Goal: Transaction & Acquisition: Purchase product/service

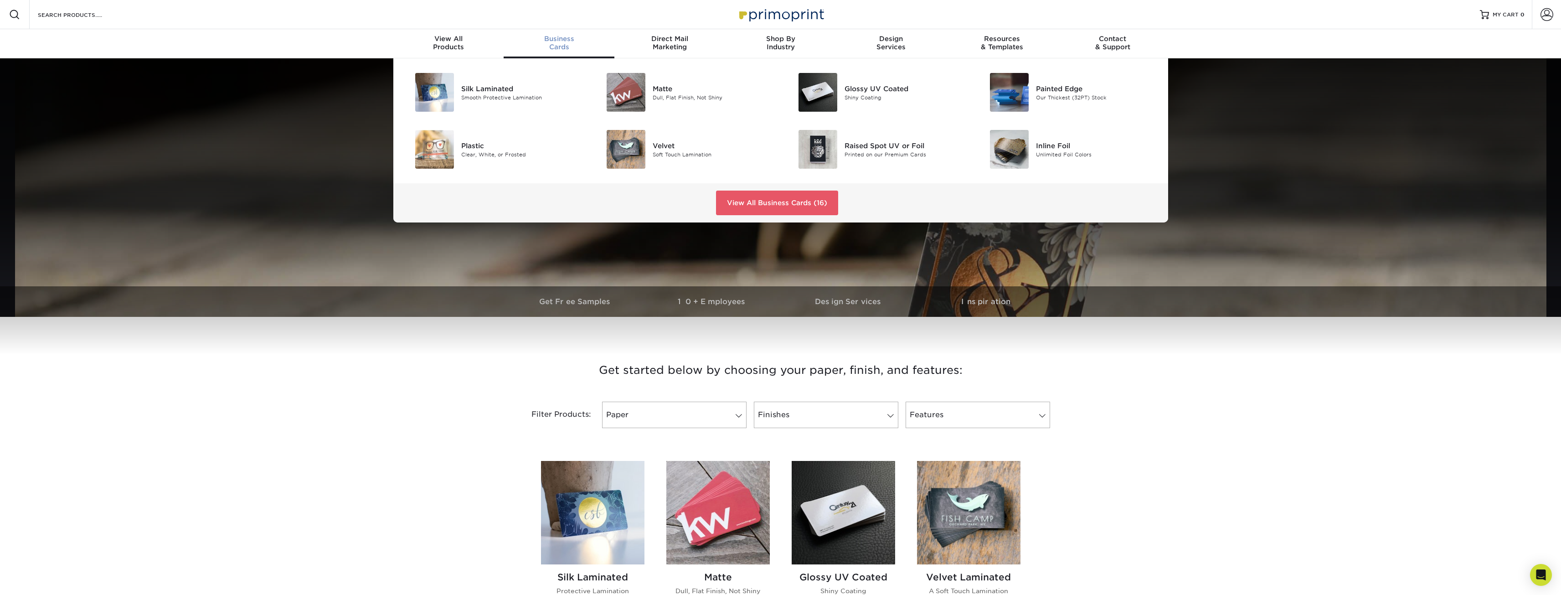
click at [549, 44] on div "Business Cards" at bounding box center [559, 43] width 111 height 16
click at [789, 205] on link "View All Business Cards (16)" at bounding box center [777, 203] width 122 height 25
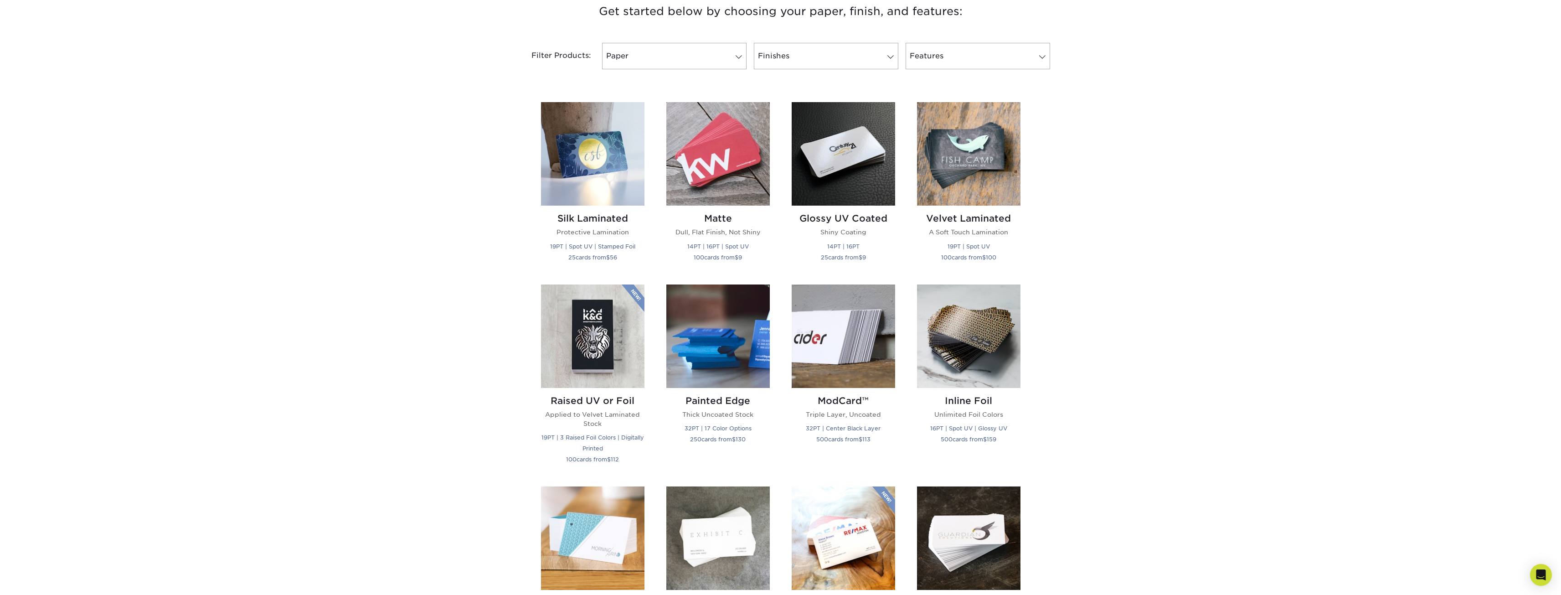
scroll to position [341, 0]
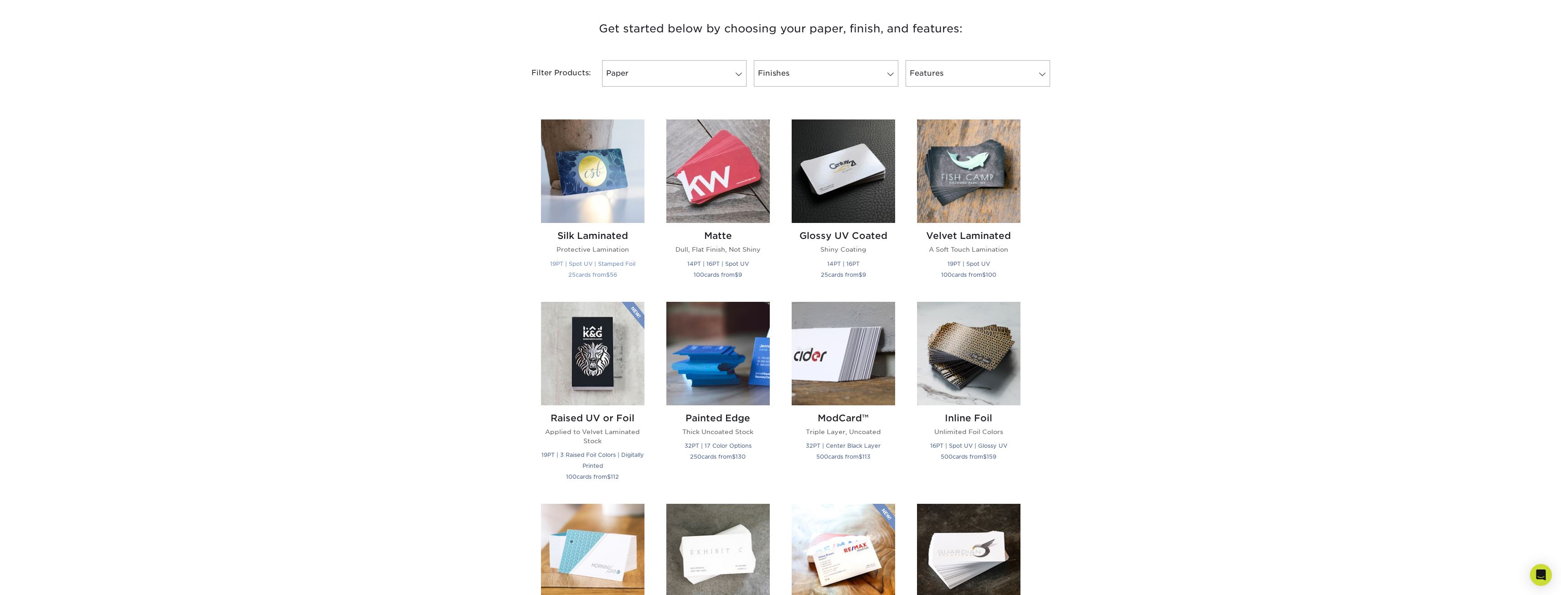
click at [592, 204] on img at bounding box center [592, 170] width 103 height 103
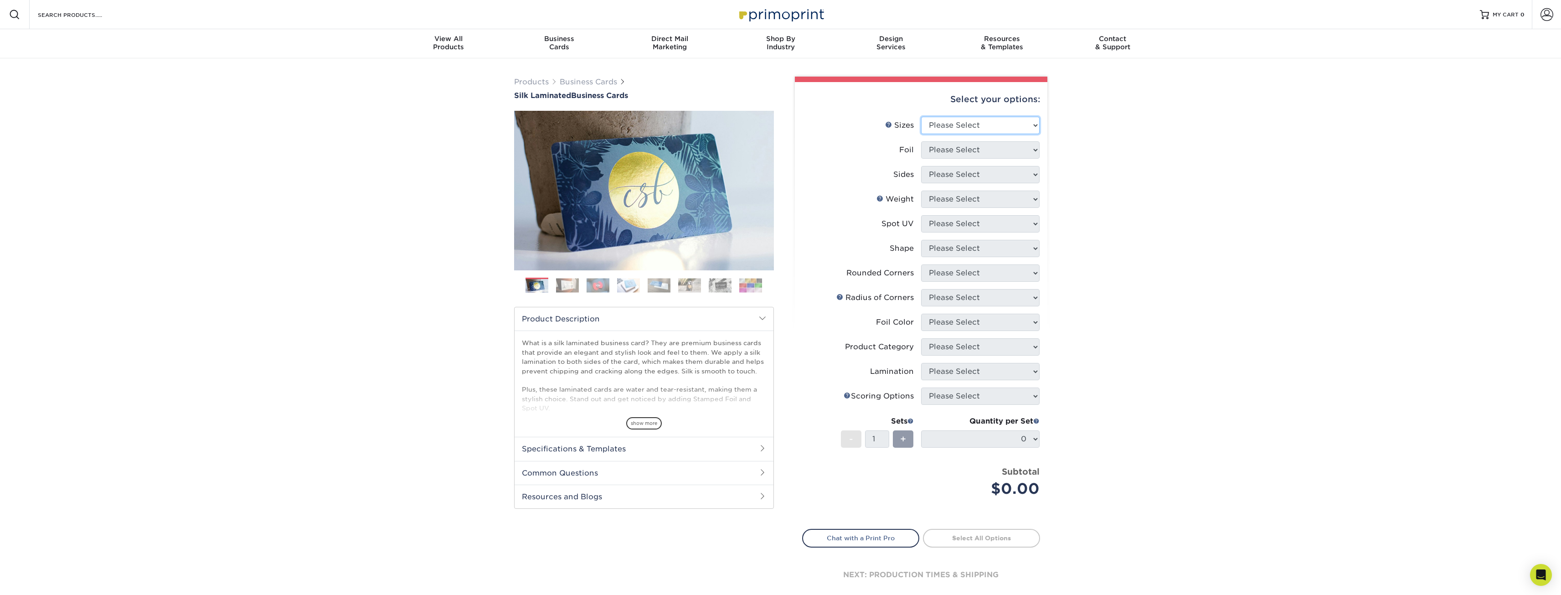
click at [1008, 122] on select "Please Select 1.5" x 3.5" - Mini 1.75" x 3.5" - Mini 2" x 2" - Square 2" x 3" -…" at bounding box center [980, 125] width 119 height 17
click at [921, 117] on select "Please Select 1.5" x 3.5" - Mini 1.75" x 3.5" - Mini 2" x 2" - Square 2" x 3" -…" at bounding box center [980, 125] width 119 height 17
click at [998, 122] on select "Please Select 1.5" x 3.5" - Mini 1.75" x 3.5" - Mini 2" x 2" - Square 2" x 3" -…" at bounding box center [980, 125] width 119 height 17
select select "2.50x2.50"
click at [921, 117] on select "Please Select 1.5" x 3.5" - Mini 1.75" x 3.5" - Mini 2" x 2" - Square 2" x 3" -…" at bounding box center [980, 125] width 119 height 17
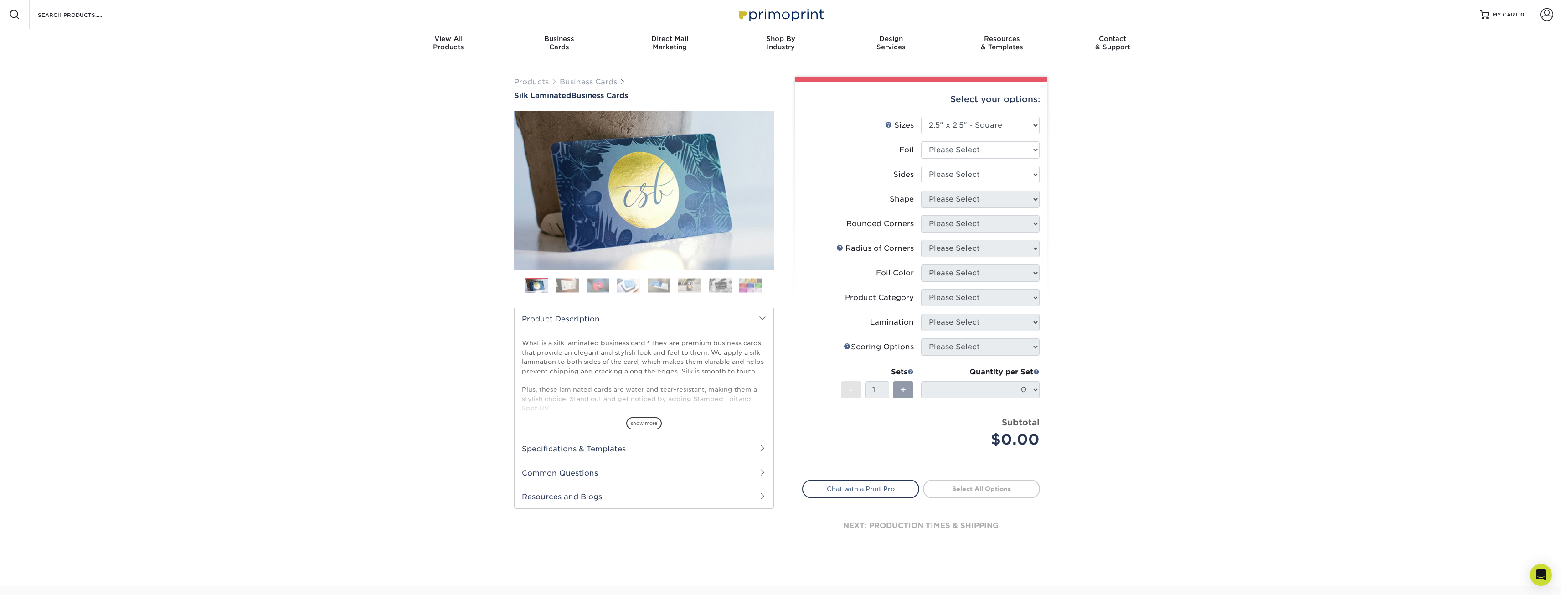
click at [565, 290] on img at bounding box center [567, 285] width 23 height 14
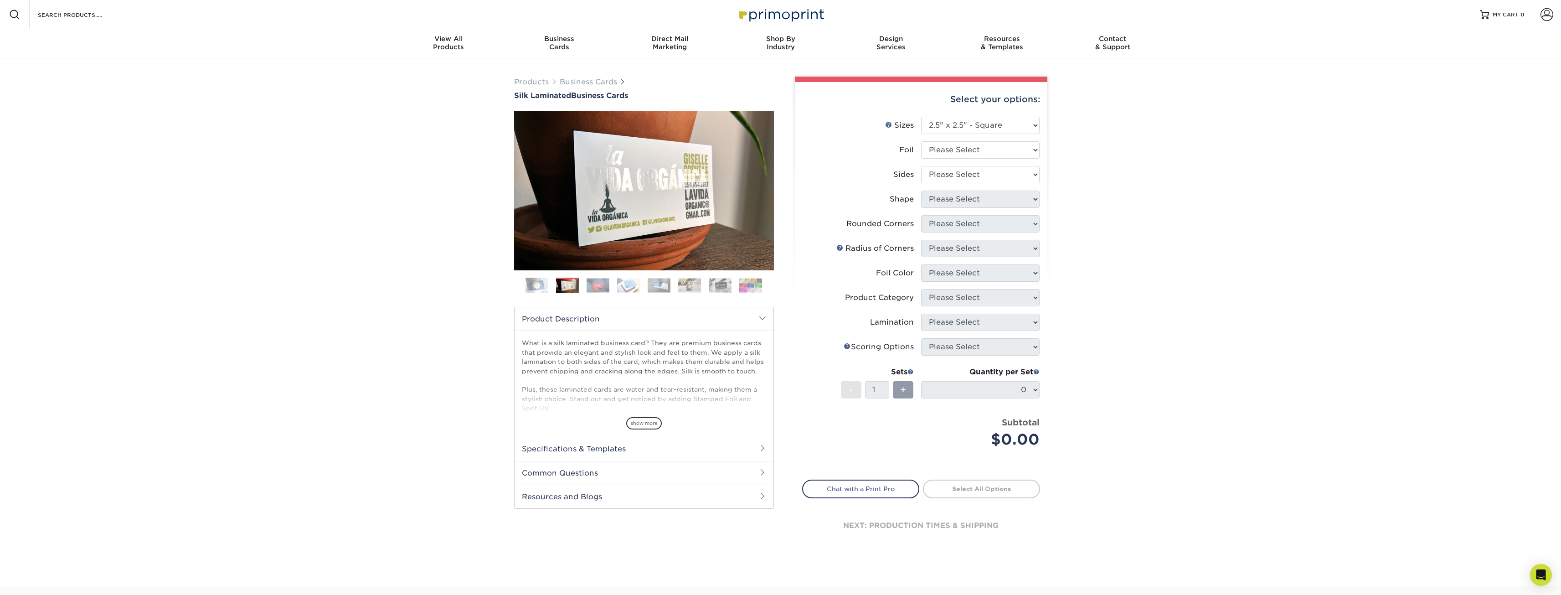
click at [631, 280] on img at bounding box center [628, 285] width 23 height 14
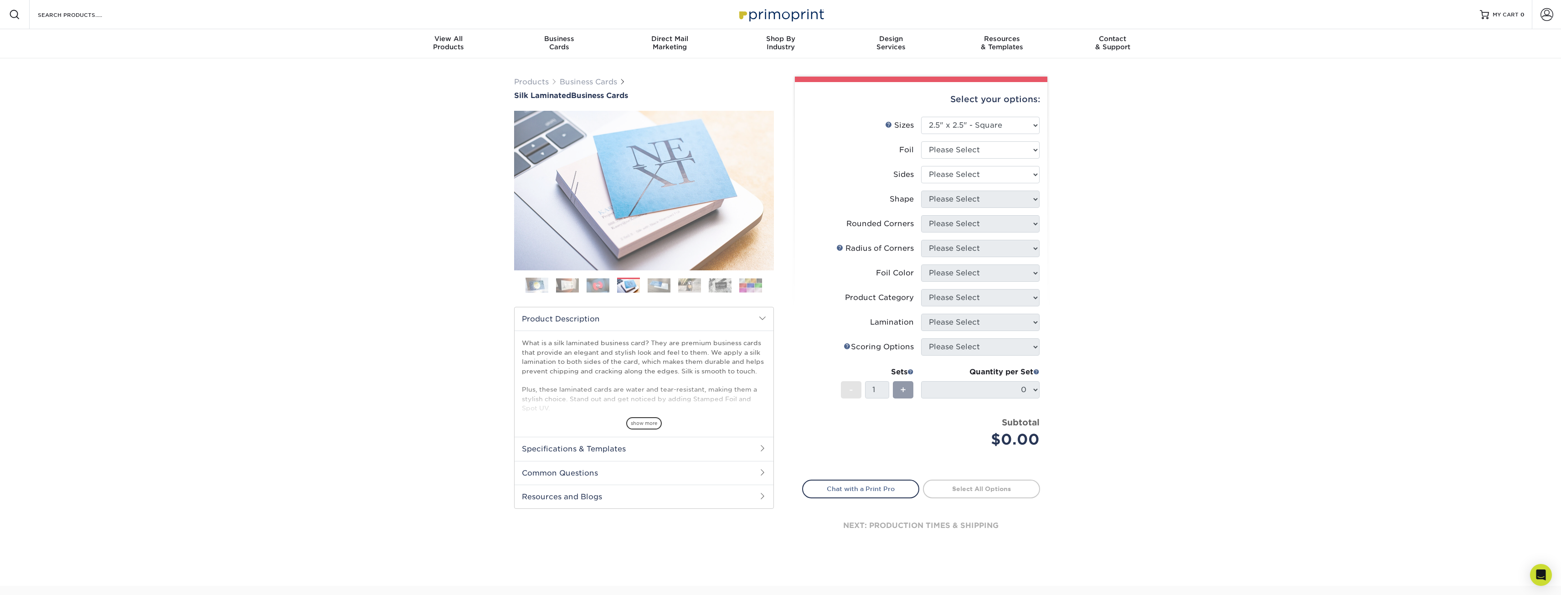
click at [662, 279] on img at bounding box center [659, 285] width 23 height 14
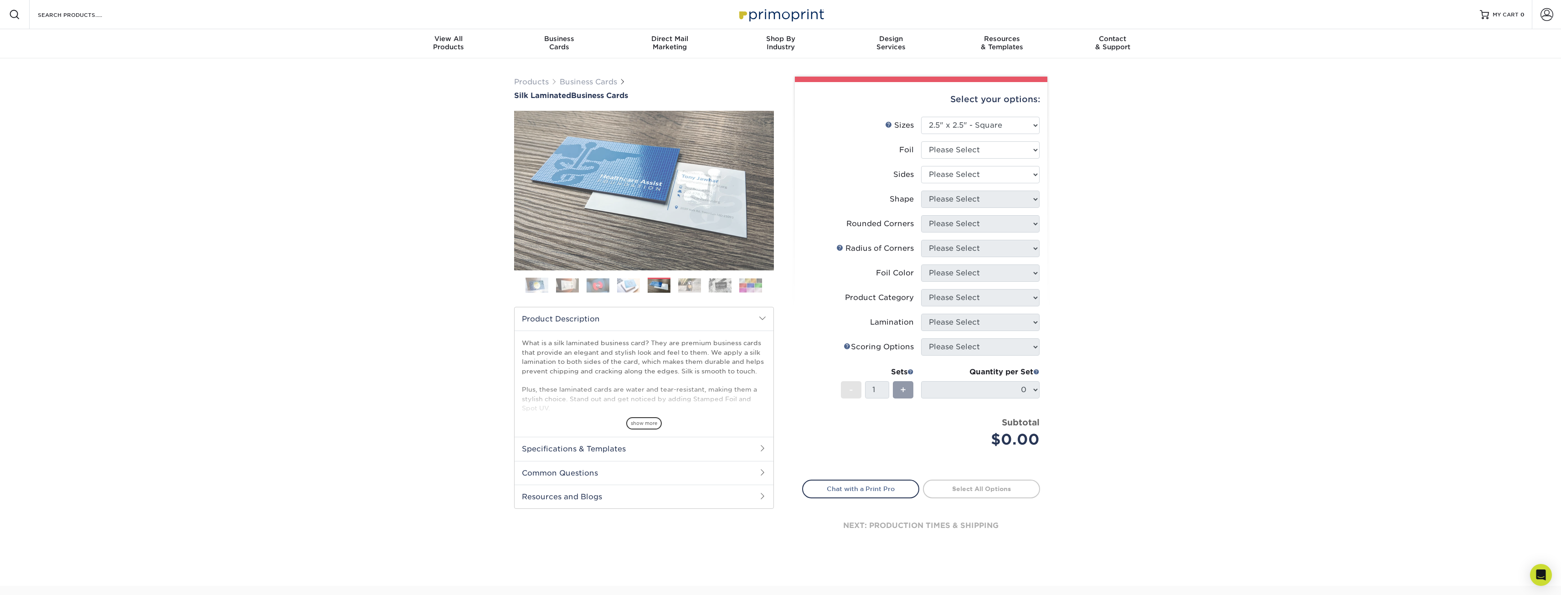
click at [698, 282] on img at bounding box center [689, 285] width 23 height 14
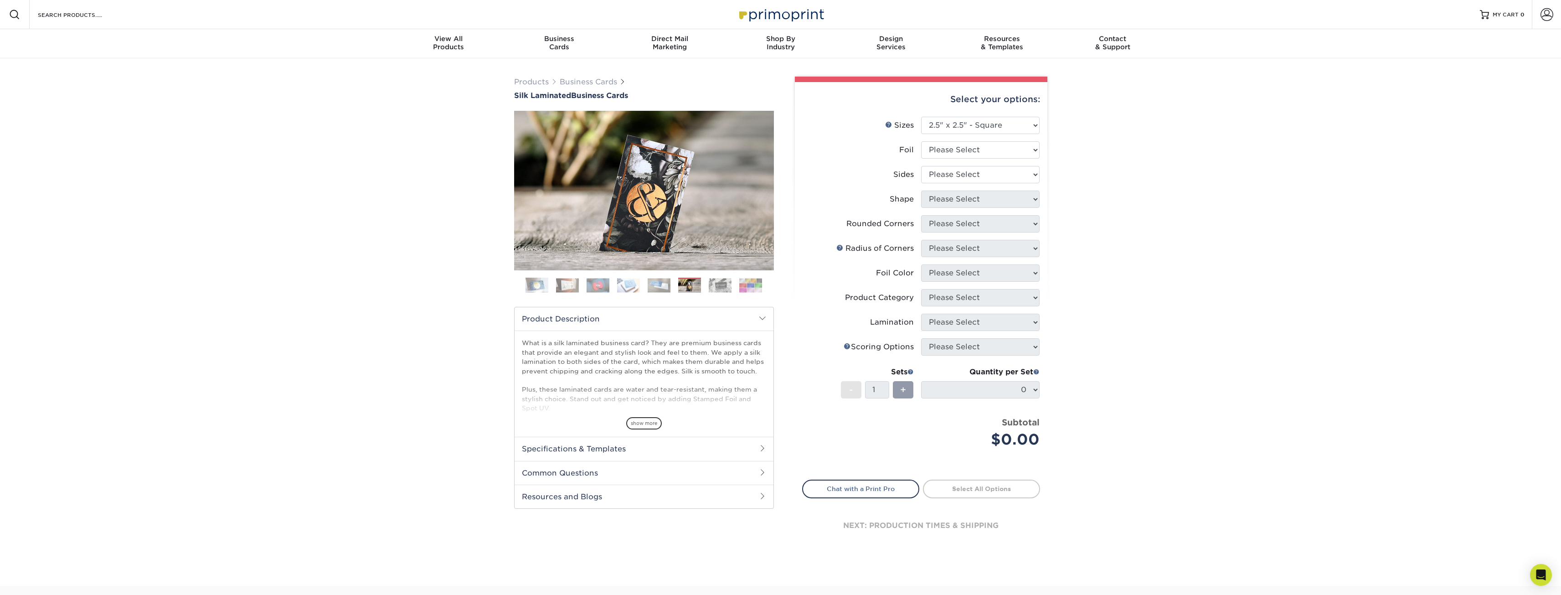
click at [750, 285] on img at bounding box center [750, 285] width 23 height 14
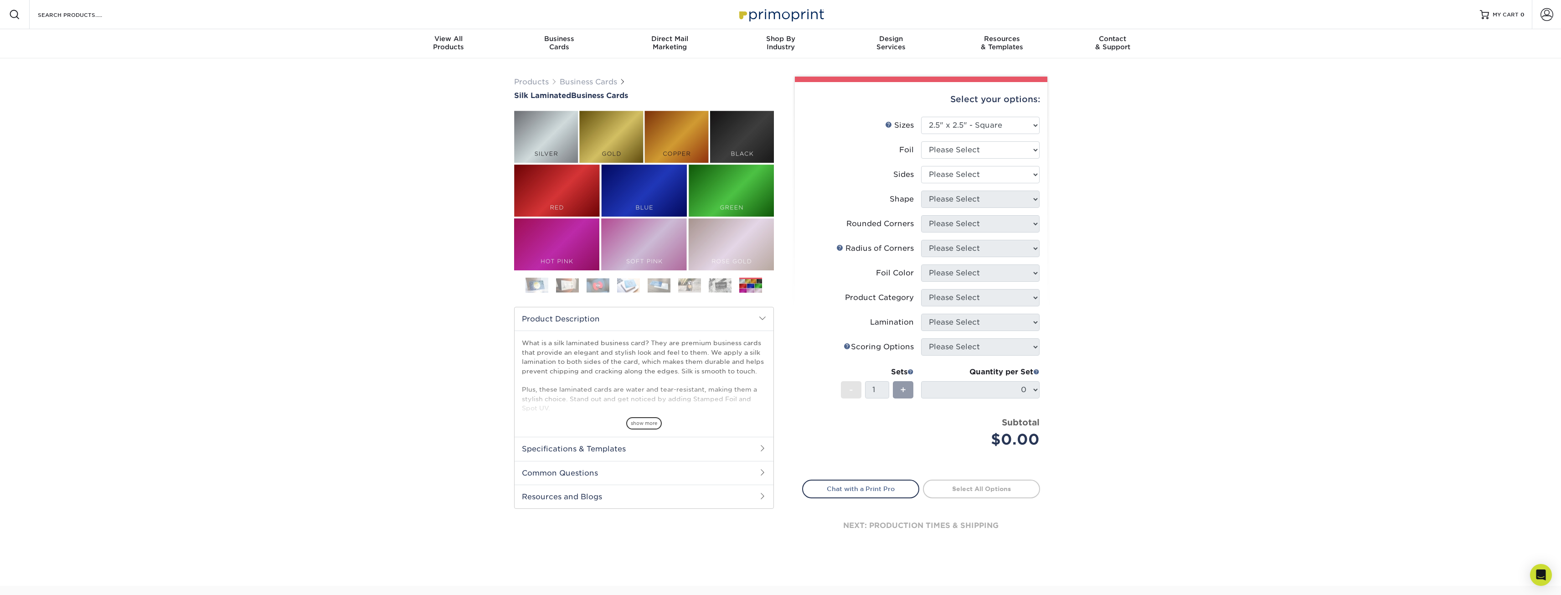
click at [720, 287] on img at bounding box center [720, 285] width 23 height 14
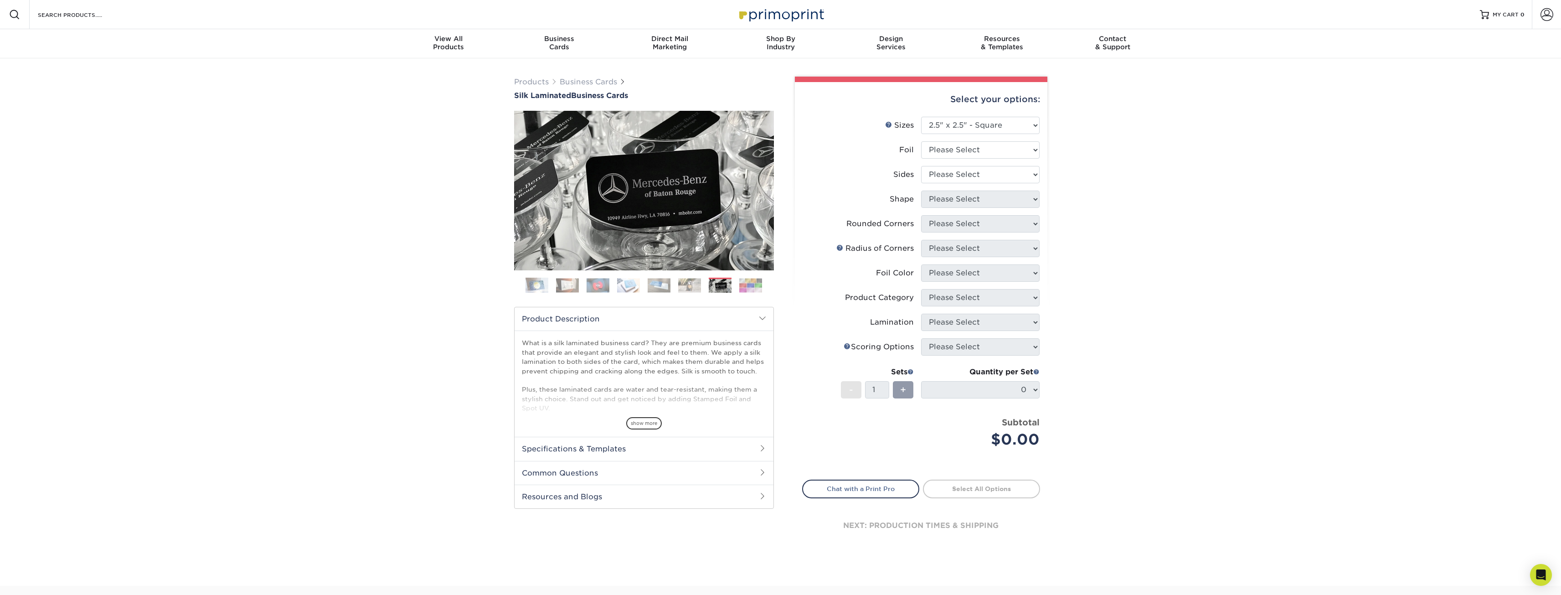
click at [690, 284] on img at bounding box center [689, 285] width 23 height 14
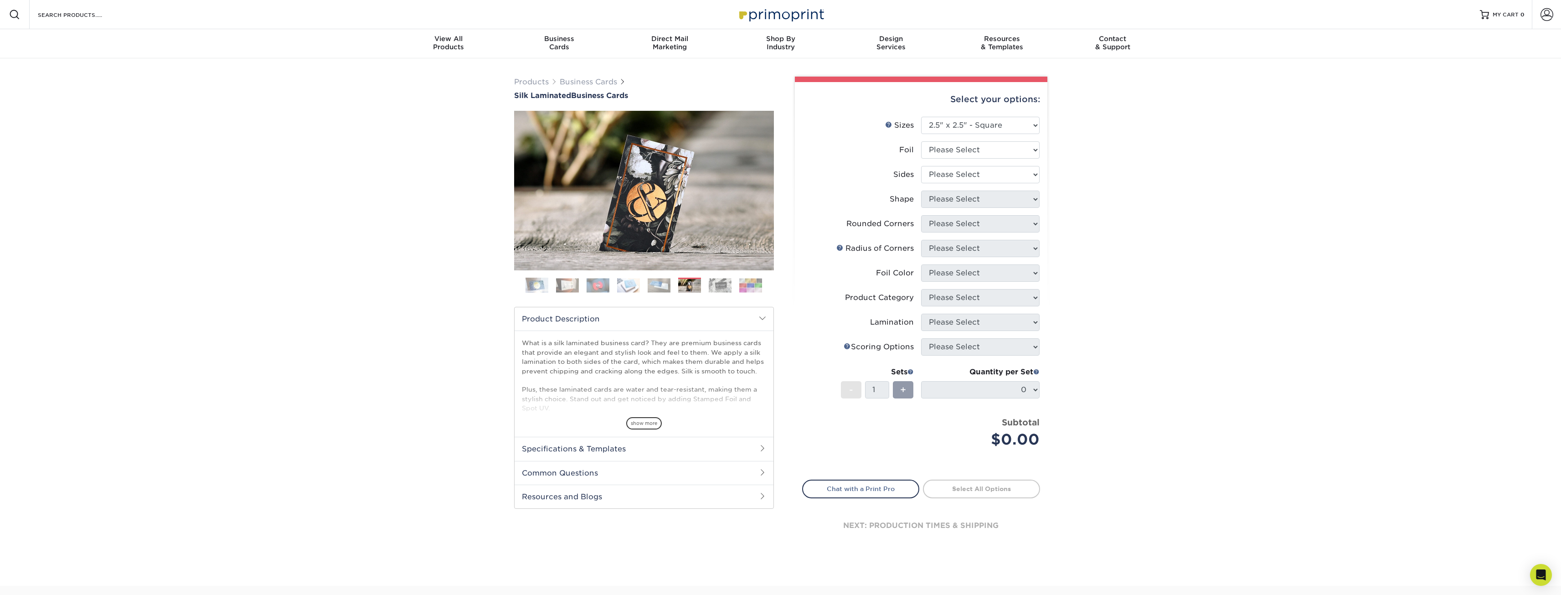
click at [655, 286] on img at bounding box center [659, 285] width 23 height 14
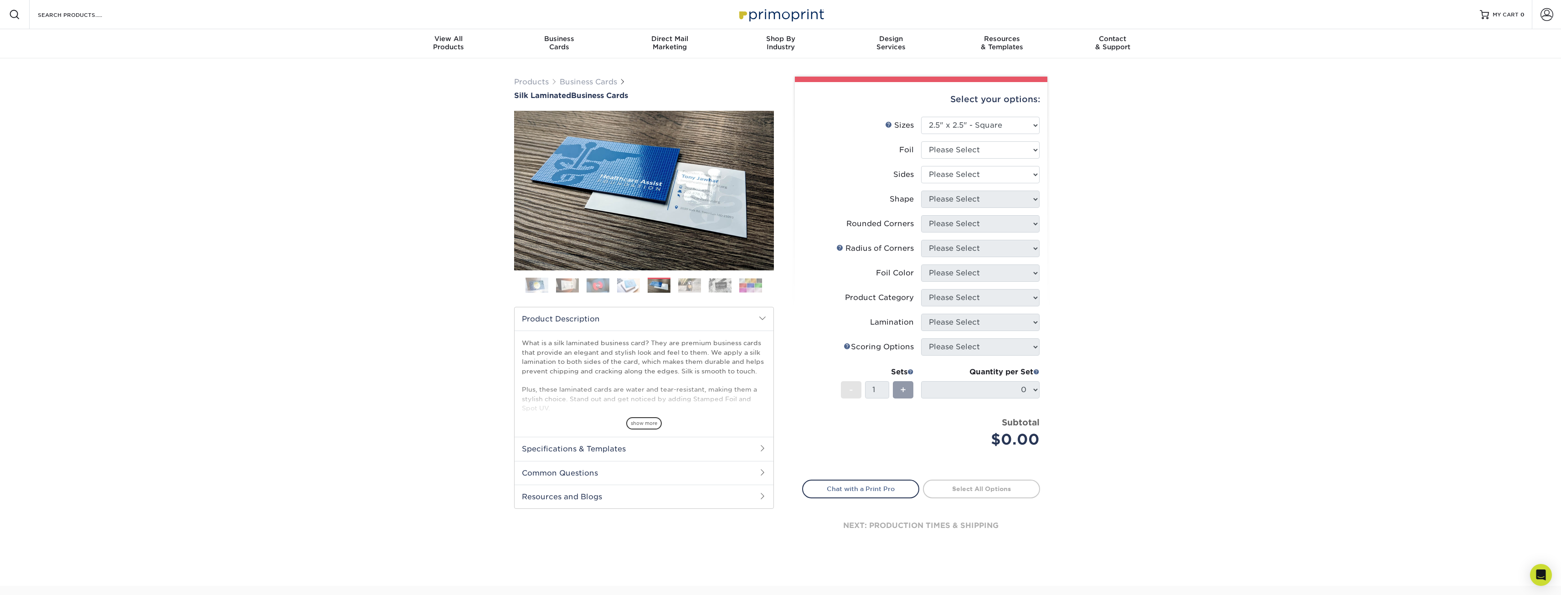
click at [633, 284] on img at bounding box center [628, 285] width 23 height 14
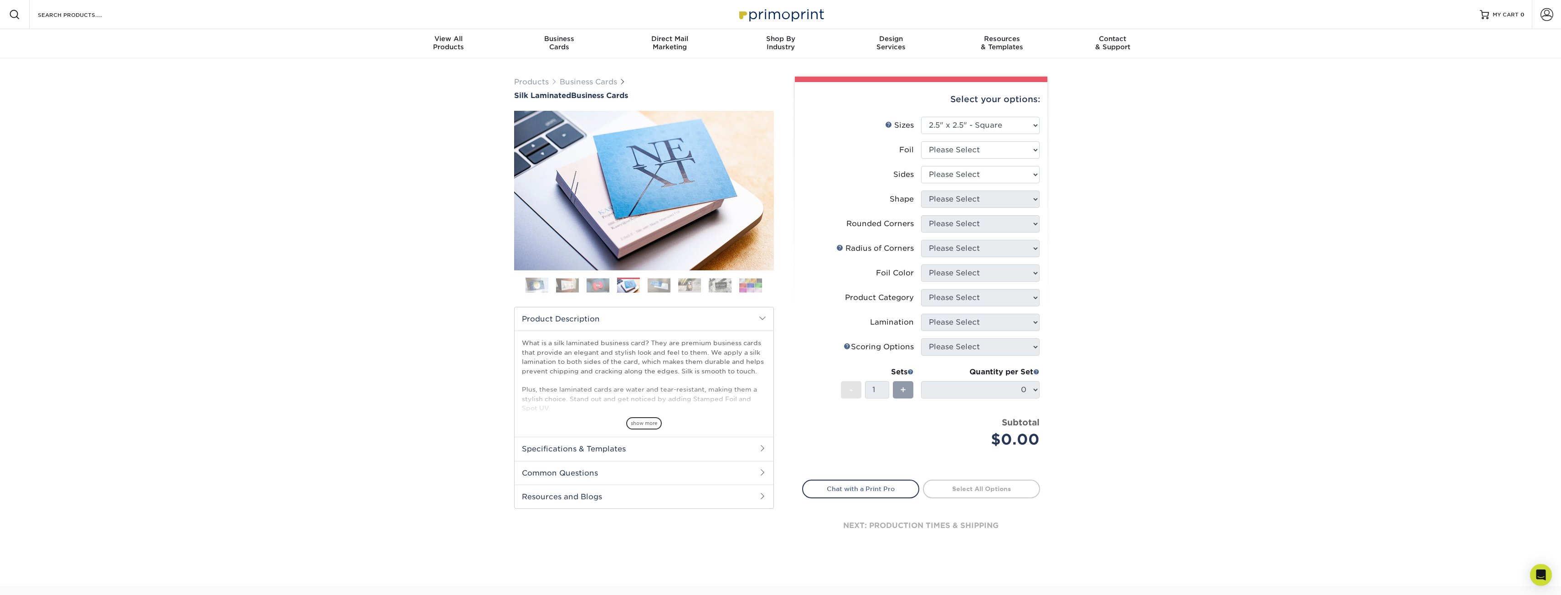
click at [598, 284] on img at bounding box center [598, 285] width 23 height 14
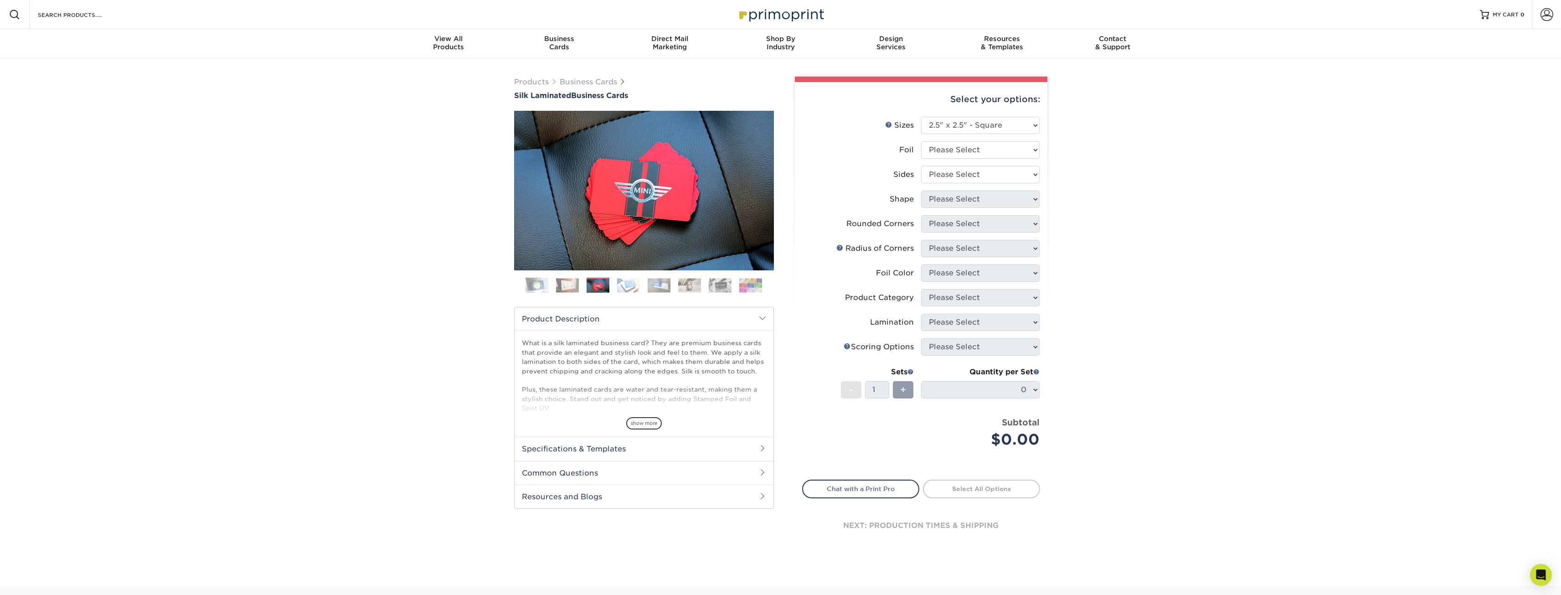
click at [566, 286] on img at bounding box center [567, 285] width 23 height 14
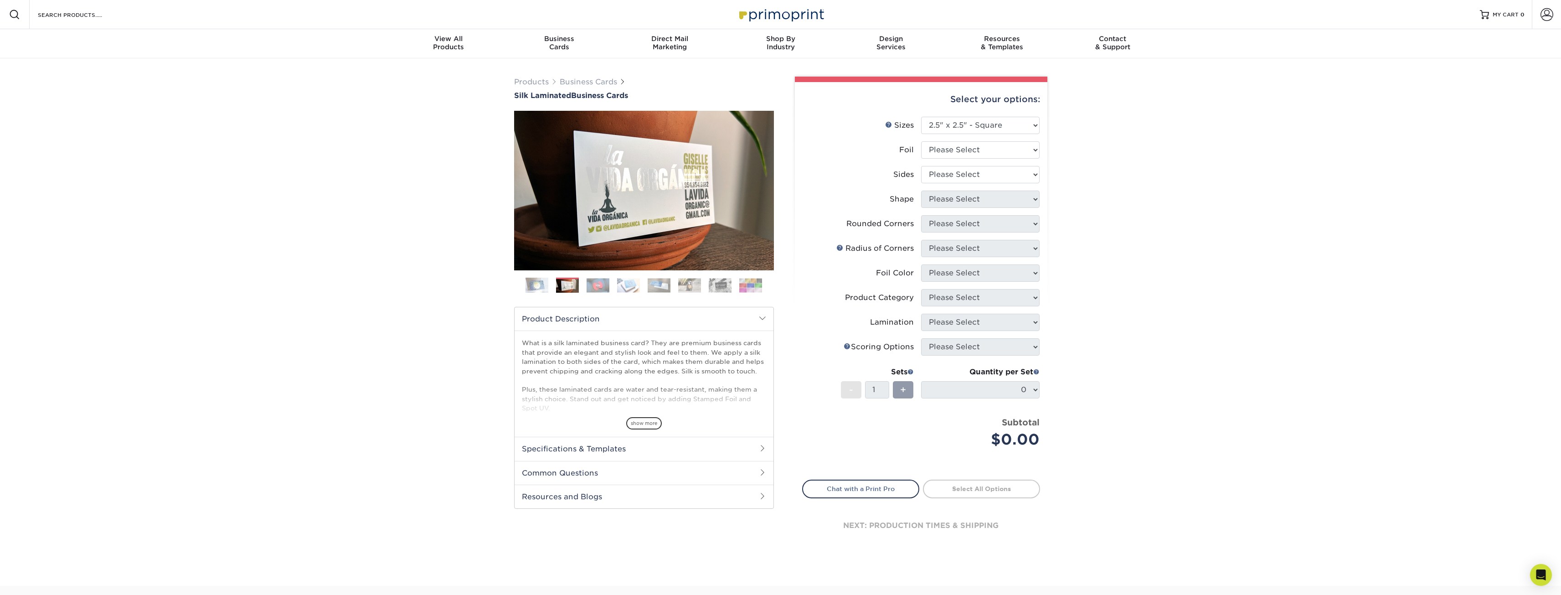
click at [539, 287] on img at bounding box center [537, 285] width 23 height 23
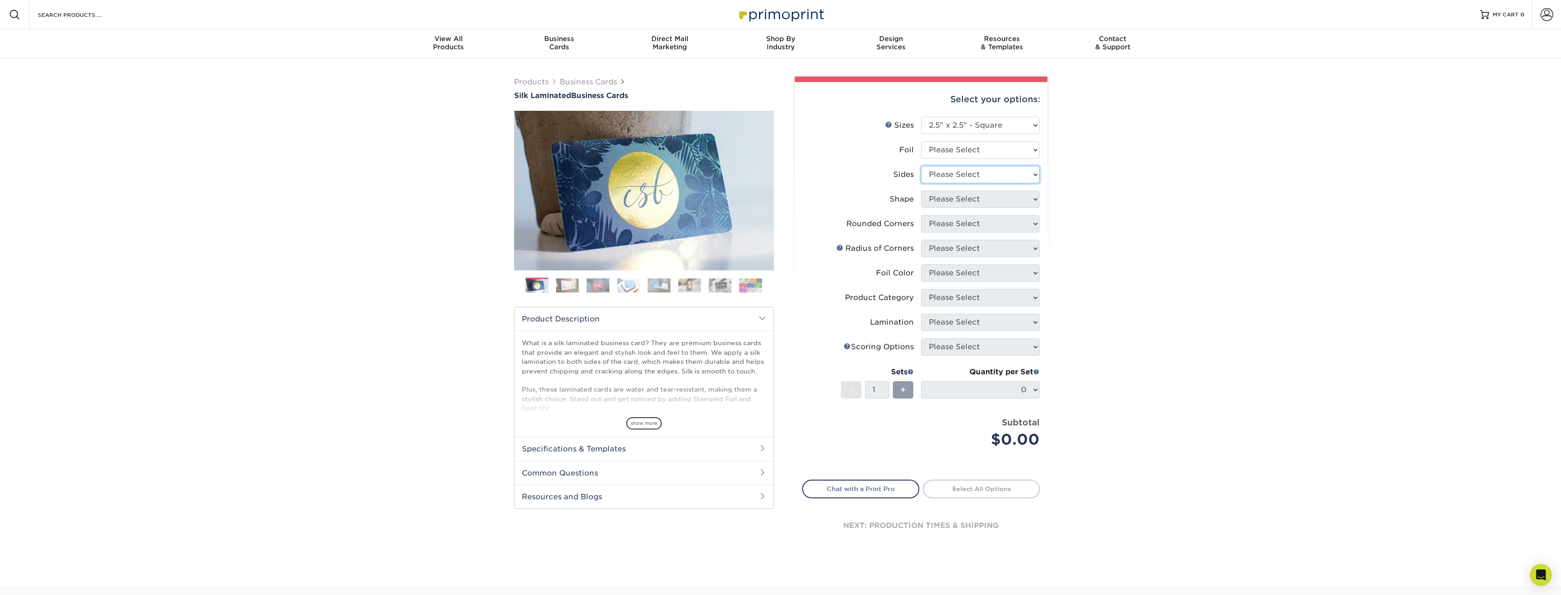
click at [972, 176] on select "Please Select Print Both Sides Print Both Sides - Foil Both Sides Print Both Si…" at bounding box center [980, 174] width 119 height 17
select select "13abbda7-1d64-4f25-8bb2-c179b224825d"
click at [921, 166] on select "Please Select Print Both Sides Print Both Sides - Foil Both Sides Print Both Si…" at bounding box center [980, 174] width 119 height 17
click at [983, 173] on select "Please Select Print Both Sides Print Both Sides - Foil Both Sides Print Both Si…" at bounding box center [980, 174] width 119 height 17
click at [921, 166] on select "Please Select Print Both Sides Print Both Sides - Foil Both Sides Print Both Si…" at bounding box center [980, 174] width 119 height 17
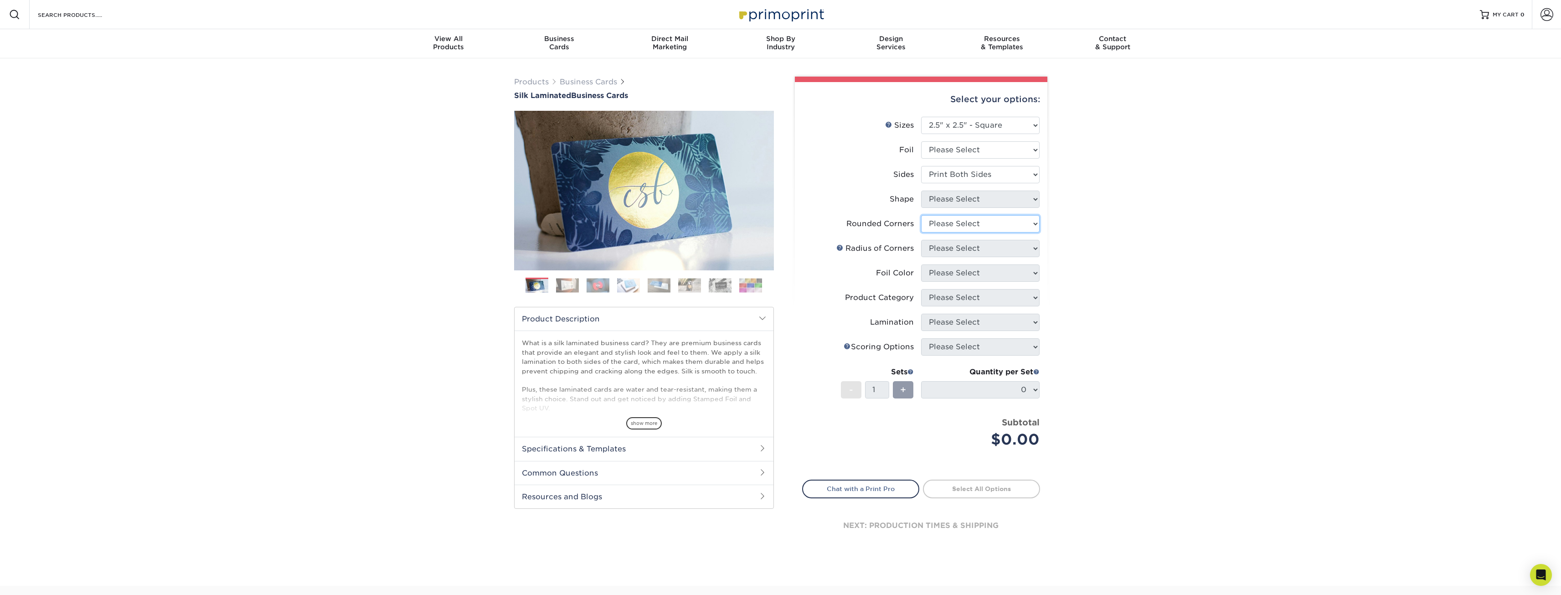
click at [977, 226] on select "Please Select Yes - Round 2 Corners Yes - Round 4 Corners No" at bounding box center [980, 223] width 119 height 17
click at [921, 215] on select "Please Select Yes - Round 2 Corners Yes - Round 4 Corners No" at bounding box center [980, 223] width 119 height 17
select select "-1"
click at [1001, 250] on select "Please Select" at bounding box center [980, 248] width 119 height 17
click at [1007, 245] on select "Please Select" at bounding box center [980, 248] width 119 height 17
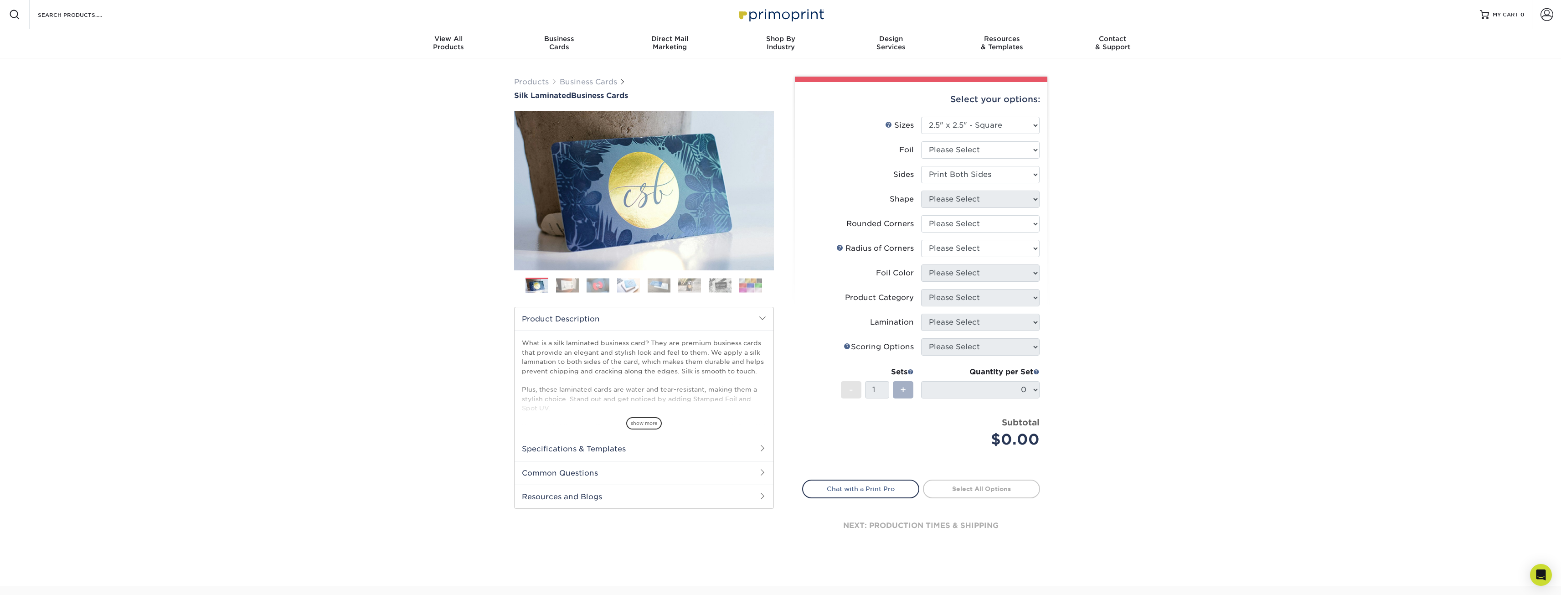
click at [905, 388] on span "+" at bounding box center [903, 390] width 6 height 14
click at [1029, 126] on select "Please Select 1.5" x 3.5" - Mini 1.75" x 3.5" - Mini 2" x 2" - Square 2" x 3" -…" at bounding box center [980, 125] width 119 height 17
click at [921, 117] on select "Please Select 1.5" x 3.5" - Mini 1.75" x 3.5" - Mini 2" x 2" - Square 2" x 3" -…" at bounding box center [980, 125] width 119 height 17
click at [1158, 241] on div "Products Business Cards Silk Laminated Business Cards Previous Next" at bounding box center [780, 321] width 1561 height 527
click at [967, 483] on link "Select All Options" at bounding box center [981, 489] width 117 height 18
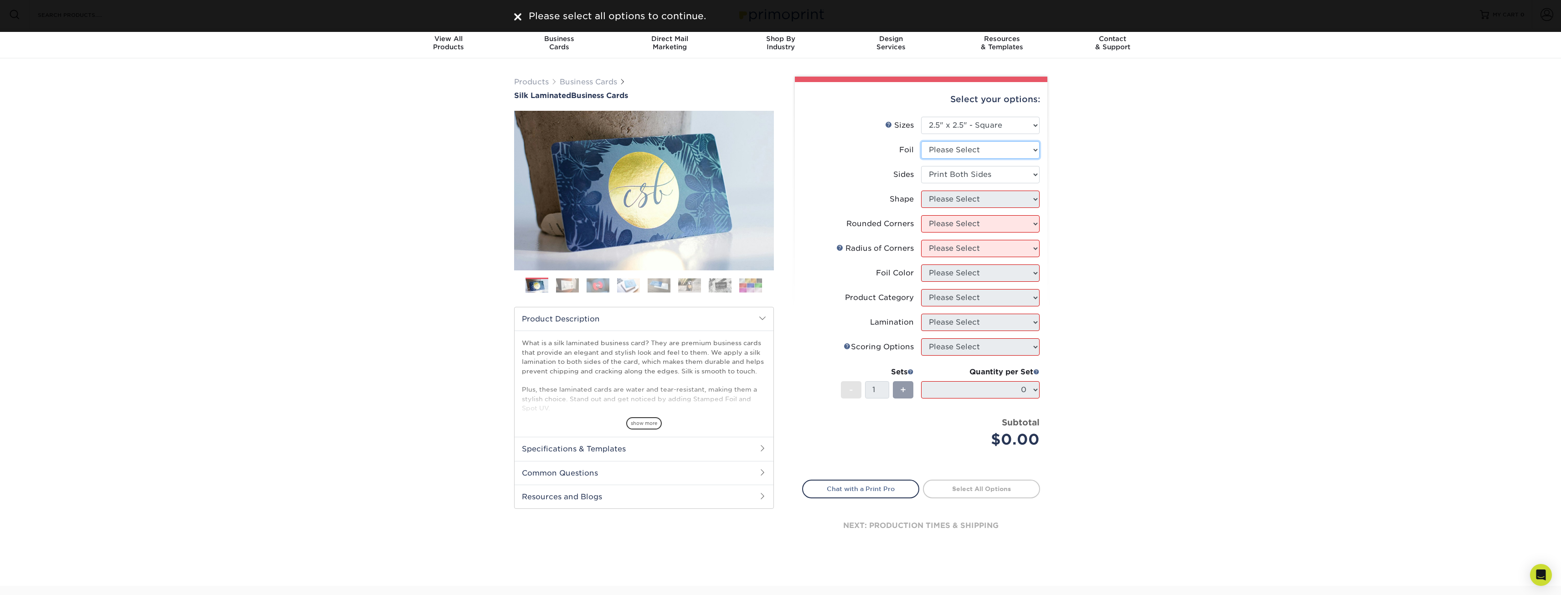
click at [988, 152] on select "Please Select Yes No" at bounding box center [980, 149] width 119 height 17
select select "1"
click at [921, 141] on select "Please Select Yes No" at bounding box center [980, 149] width 119 height 17
select select "-1"
click at [1099, 188] on div "Products Business Cards Silk Laminated Business Cards Previous Next" at bounding box center [780, 321] width 1561 height 527
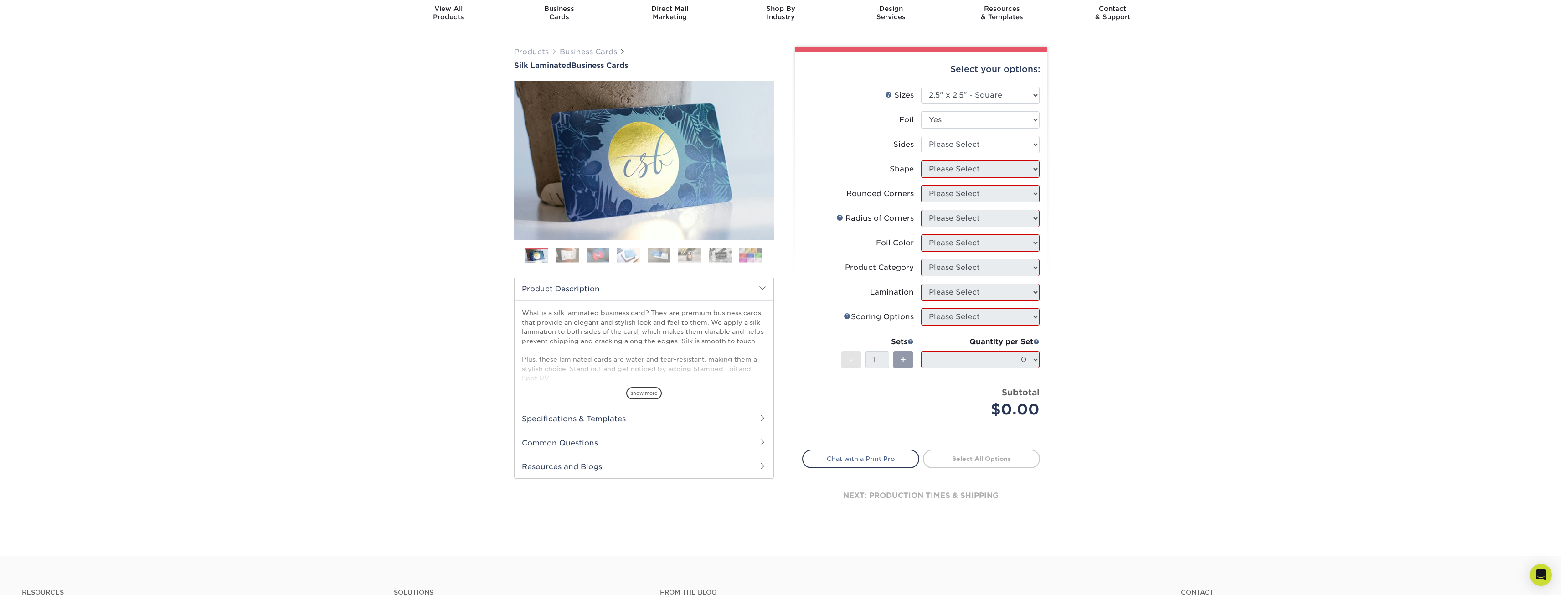
scroll to position [46, 0]
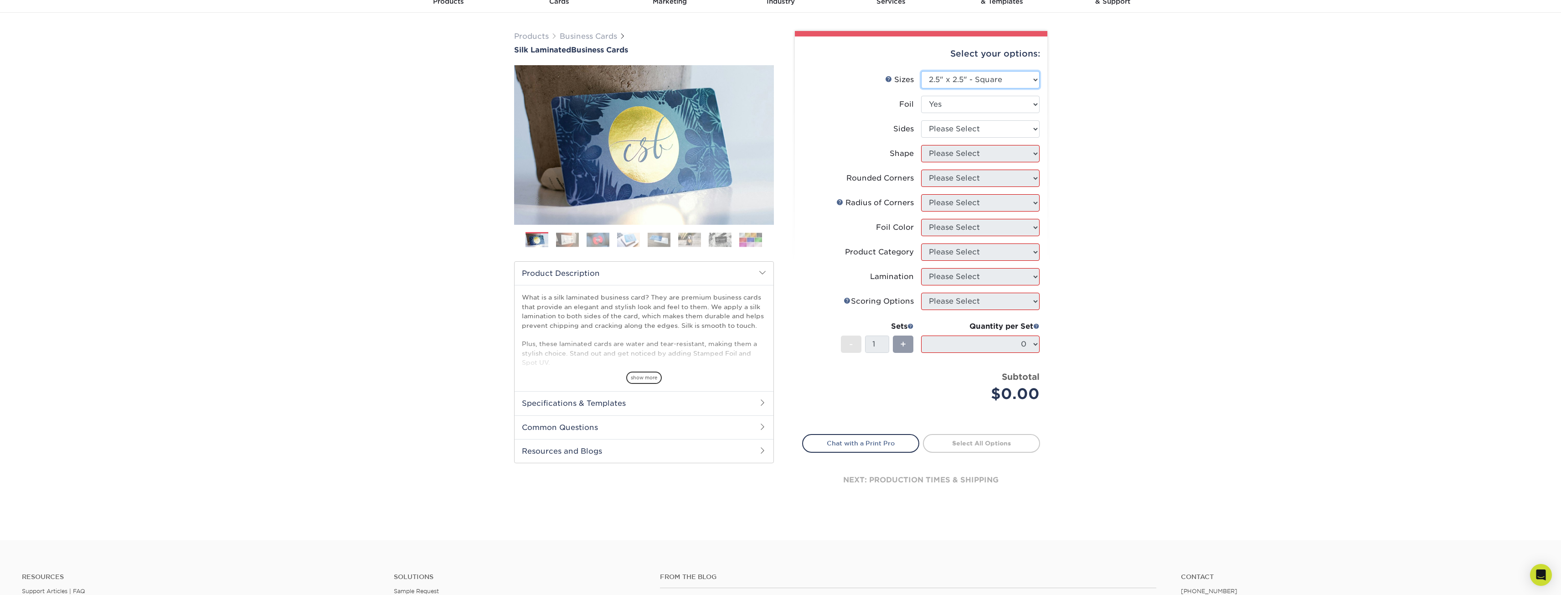
click at [1024, 80] on select "Please Select 1.5" x 3.5" - Mini 1.75" x 3.5" - Mini 2" x 2" - Square 2" x 3" -…" at bounding box center [980, 79] width 119 height 17
select select "2.00x7.00"
click at [921, 71] on select "Please Select 1.5" x 3.5" - Mini 1.75" x 3.5" - Mini 2" x 2" - Square 2" x 3" -…" at bounding box center [980, 79] width 119 height 17
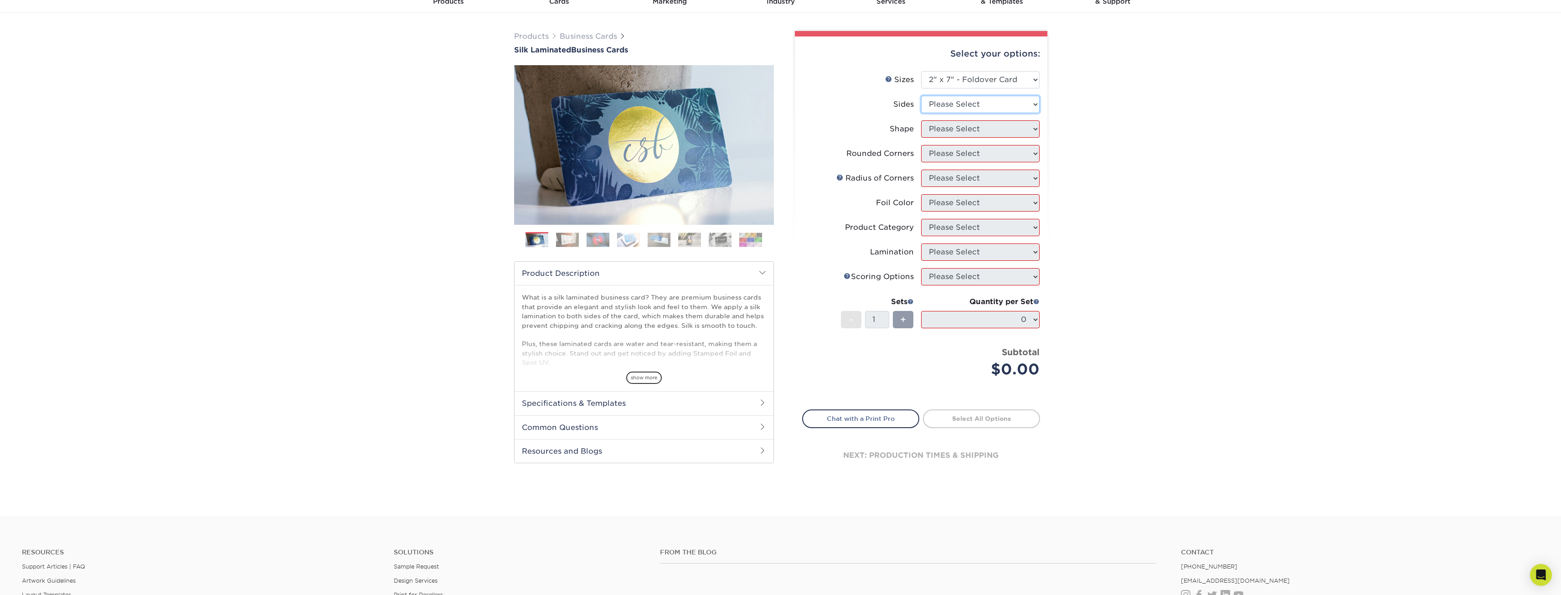
click at [1001, 103] on select "Please Select Print Both Sides Print Front Only" at bounding box center [980, 104] width 119 height 17
select select "13abbda7-1d64-4f25-8bb2-c179b224825d"
click at [921, 96] on select "Please Select Print Both Sides Print Front Only" at bounding box center [980, 104] width 119 height 17
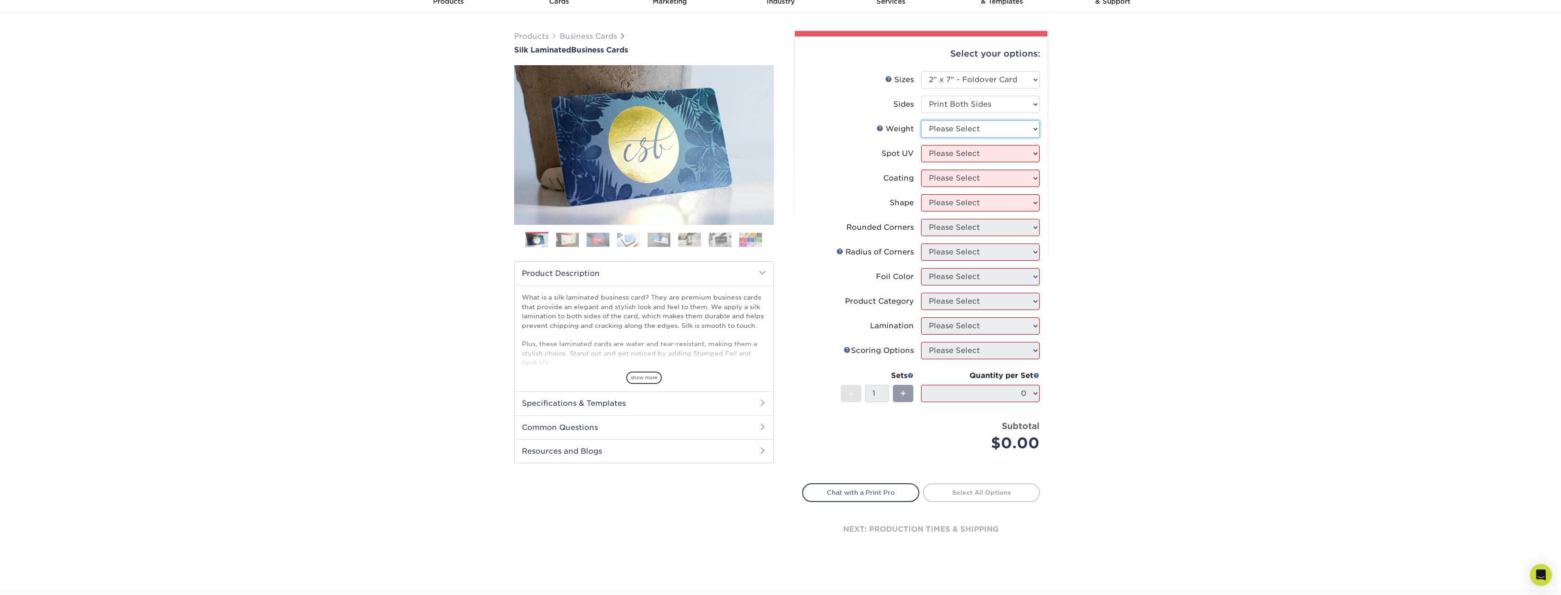
click at [1028, 130] on select "Please Select 16PT" at bounding box center [980, 128] width 119 height 17
select select "16PT"
click at [921, 120] on select "Please Select 16PT" at bounding box center [980, 128] width 119 height 17
click at [1031, 156] on select "Please Select No Spot UV Front and Back (Both Sides) Front Only Back Only" at bounding box center [980, 153] width 119 height 17
select select "0"
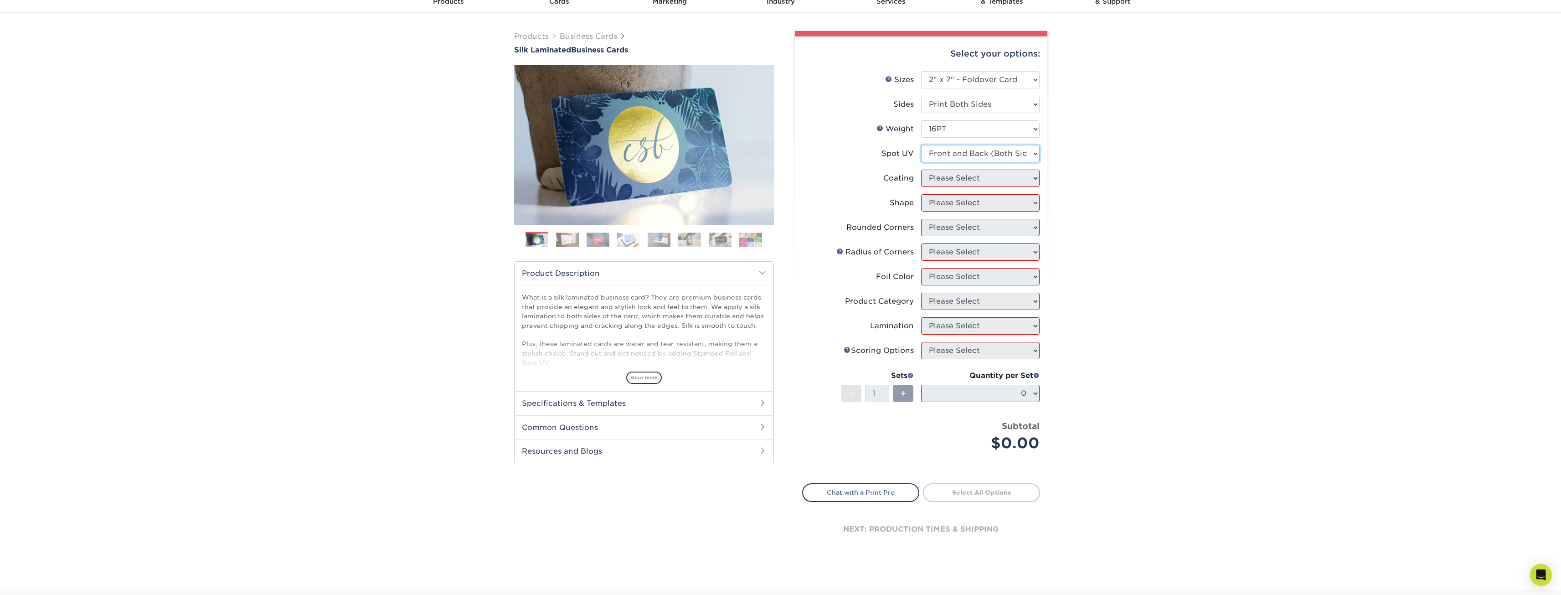
click at [921, 145] on select "Please Select No Spot UV Front and Back (Both Sides) Front Only Back Only" at bounding box center [980, 153] width 119 height 17
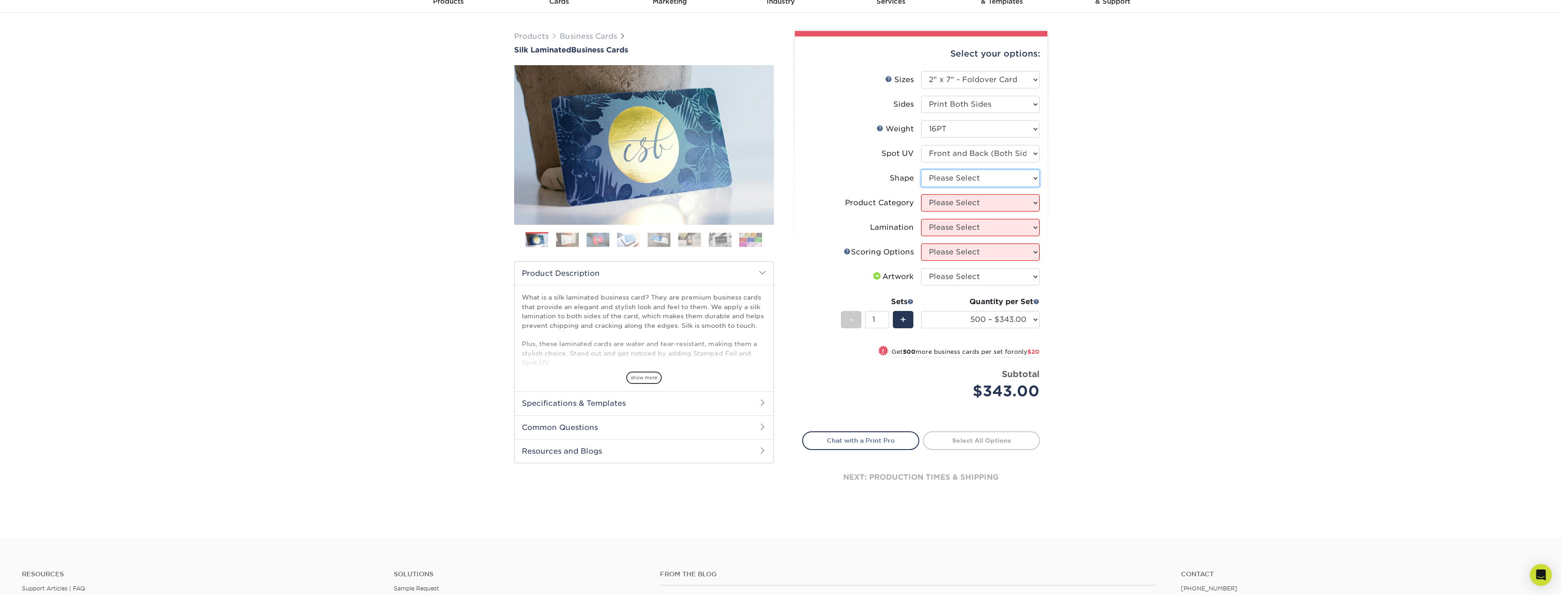
click at [1034, 180] on select "Please Select Standard" at bounding box center [980, 178] width 119 height 17
select select "standard"
click at [921, 170] on select "Please Select Standard" at bounding box center [980, 178] width 119 height 17
click at [1028, 204] on select "Please Select Business Cards" at bounding box center [980, 202] width 119 height 17
select select "3b5148f1-0588-4f88-a218-97bcfdce65c1"
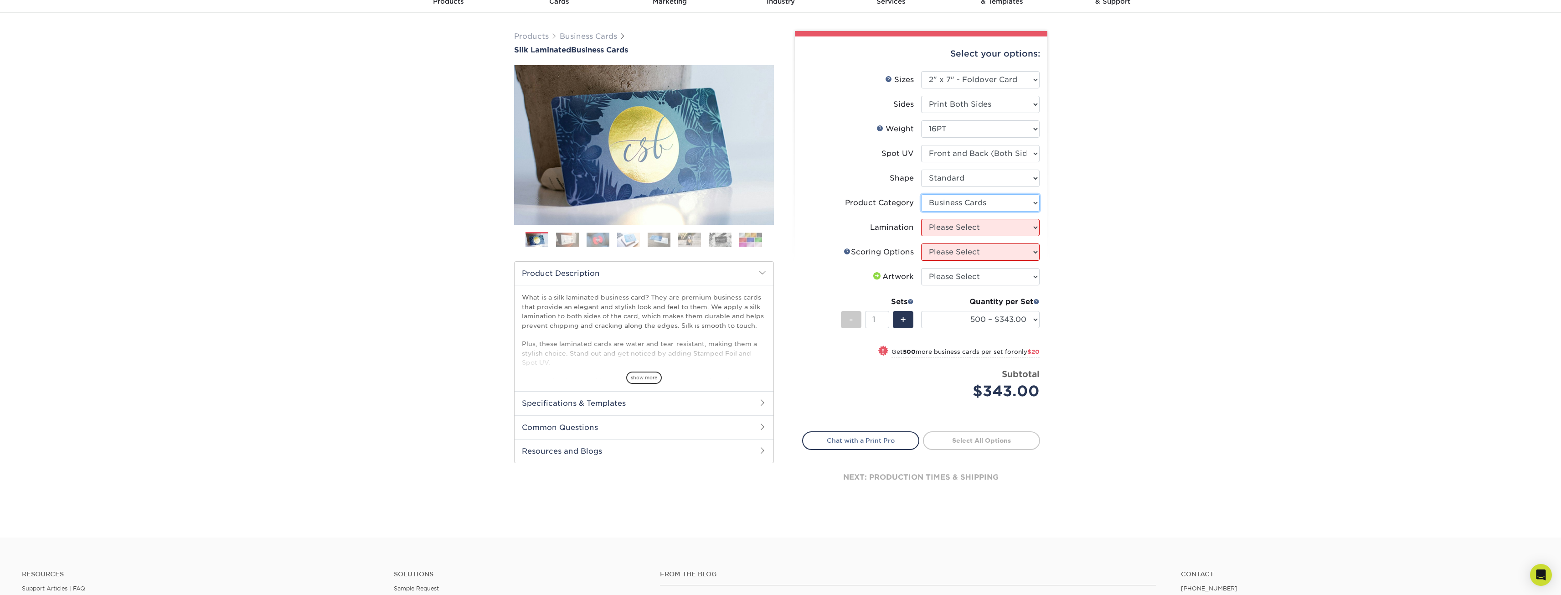
click at [921, 194] on select "Please Select Business Cards" at bounding box center [980, 202] width 119 height 17
click at [1087, 223] on div "Products Business Cards Silk Laminated Business Cards Previous Next" at bounding box center [780, 275] width 1561 height 525
click at [1032, 228] on select "Please Select Silk" at bounding box center [980, 227] width 119 height 17
select select "ccacb42f-45f7-42d3-bbd3-7c8421cf37f0"
click at [921, 219] on select "Please Select Silk" at bounding box center [980, 227] width 119 height 17
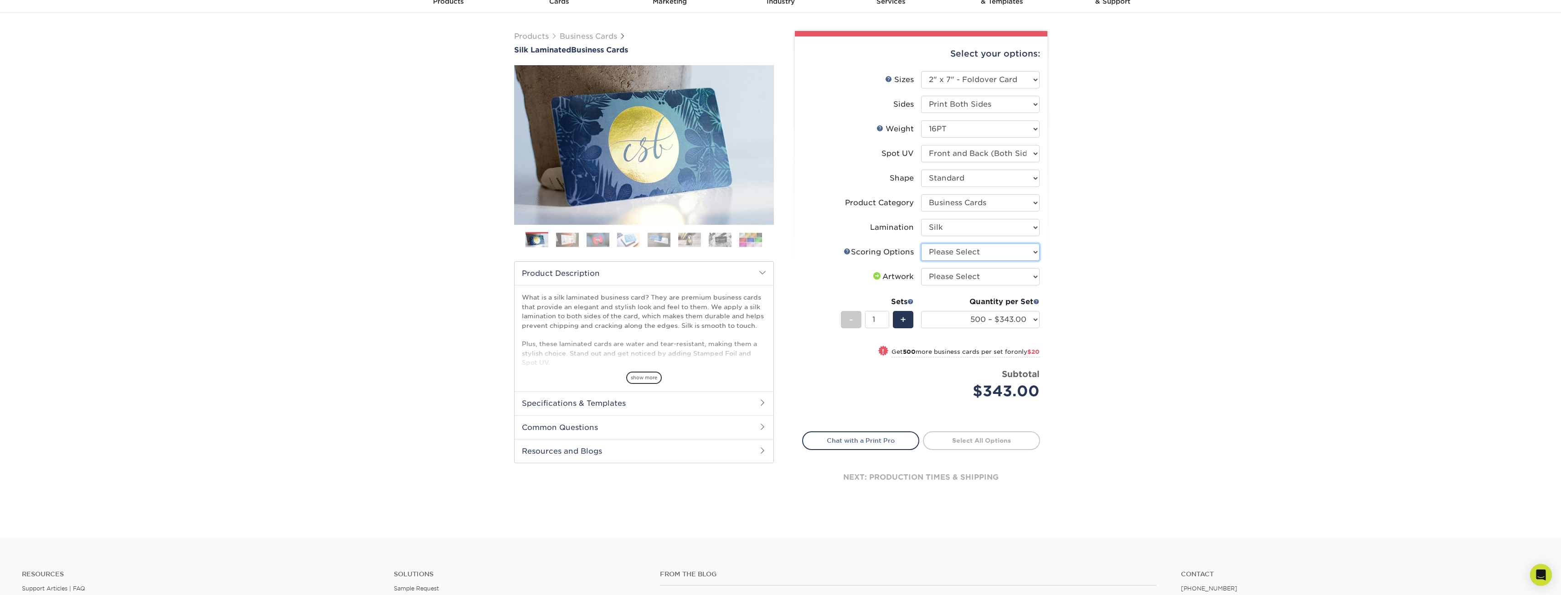
click at [1029, 255] on select "Please Select Score in Half" at bounding box center [980, 251] width 119 height 17
select select "b23166fa-223a-4016-b2d3-d3438452c7d9"
click at [921, 243] on select "Please Select Score in Half" at bounding box center [980, 251] width 119 height 17
click at [1179, 246] on div "Products Business Cards Silk Laminated Business Cards Previous Next" at bounding box center [780, 275] width 1561 height 525
drag, startPoint x: 1203, startPoint y: 409, endPoint x: 1092, endPoint y: 423, distance: 111.6
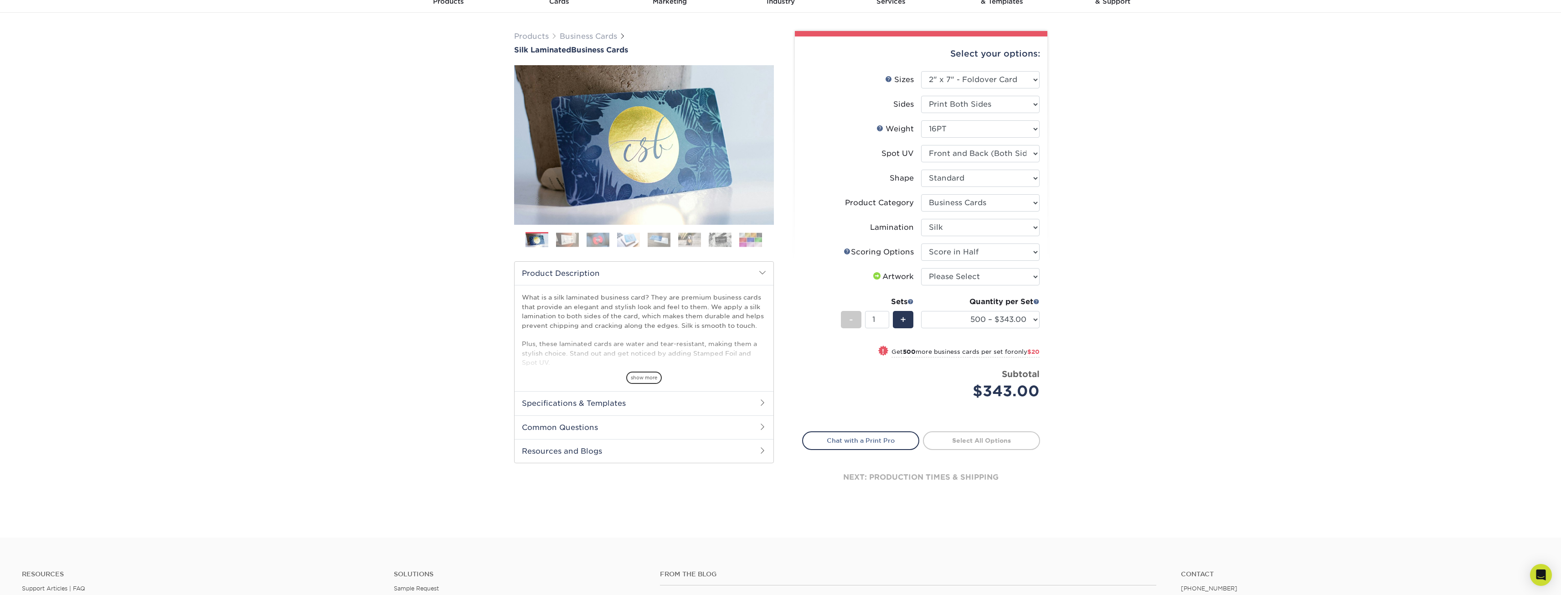
click at [1202, 408] on div "Products Business Cards Silk Laminated Business Cards Previous Next" at bounding box center [780, 275] width 1561 height 525
click at [1095, 381] on div "Products Business Cards Silk Laminated Business Cards Previous Next" at bounding box center [780, 275] width 1561 height 525
click at [909, 315] on div "+" at bounding box center [903, 319] width 21 height 17
click at [850, 320] on span "-" at bounding box center [851, 320] width 4 height 14
type input "1"
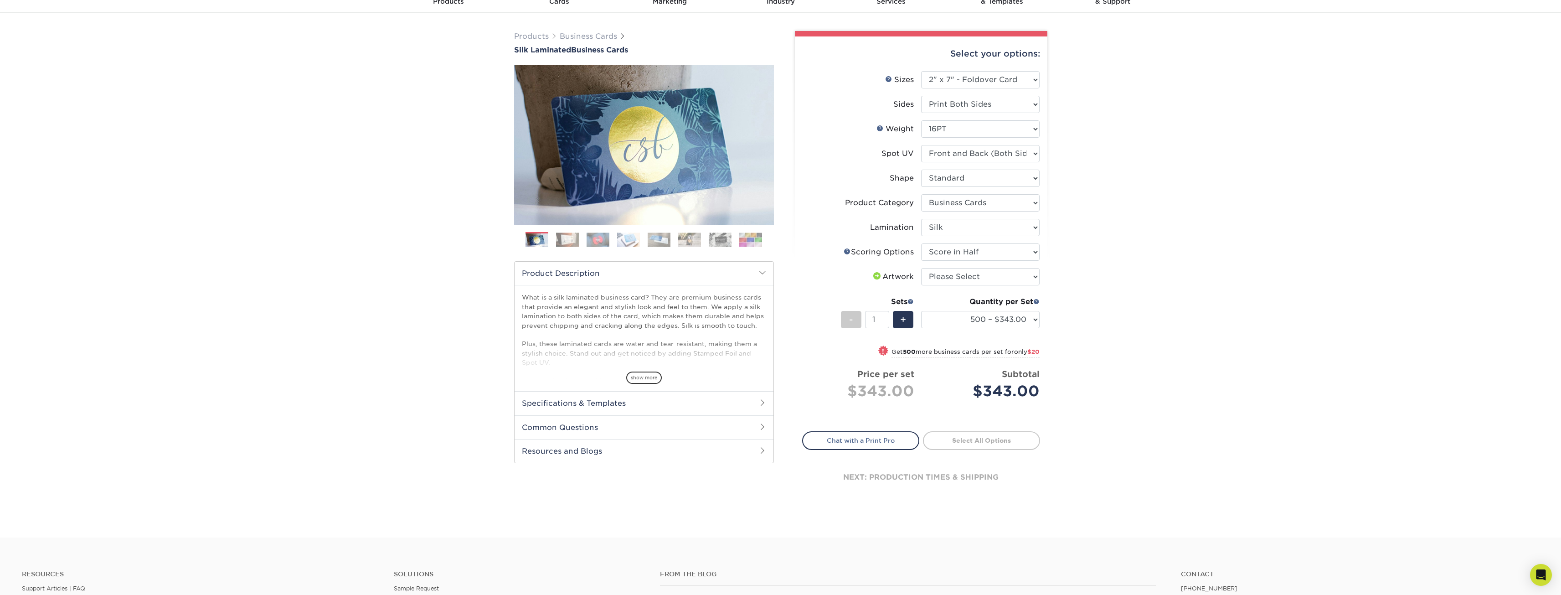
click at [1147, 291] on div "Products Business Cards Silk Laminated Business Cards Previous Next" at bounding box center [780, 275] width 1561 height 525
click at [731, 401] on h2 "Specifications & Templates" at bounding box center [644, 403] width 259 height 24
